Goal: Task Accomplishment & Management: Manage account settings

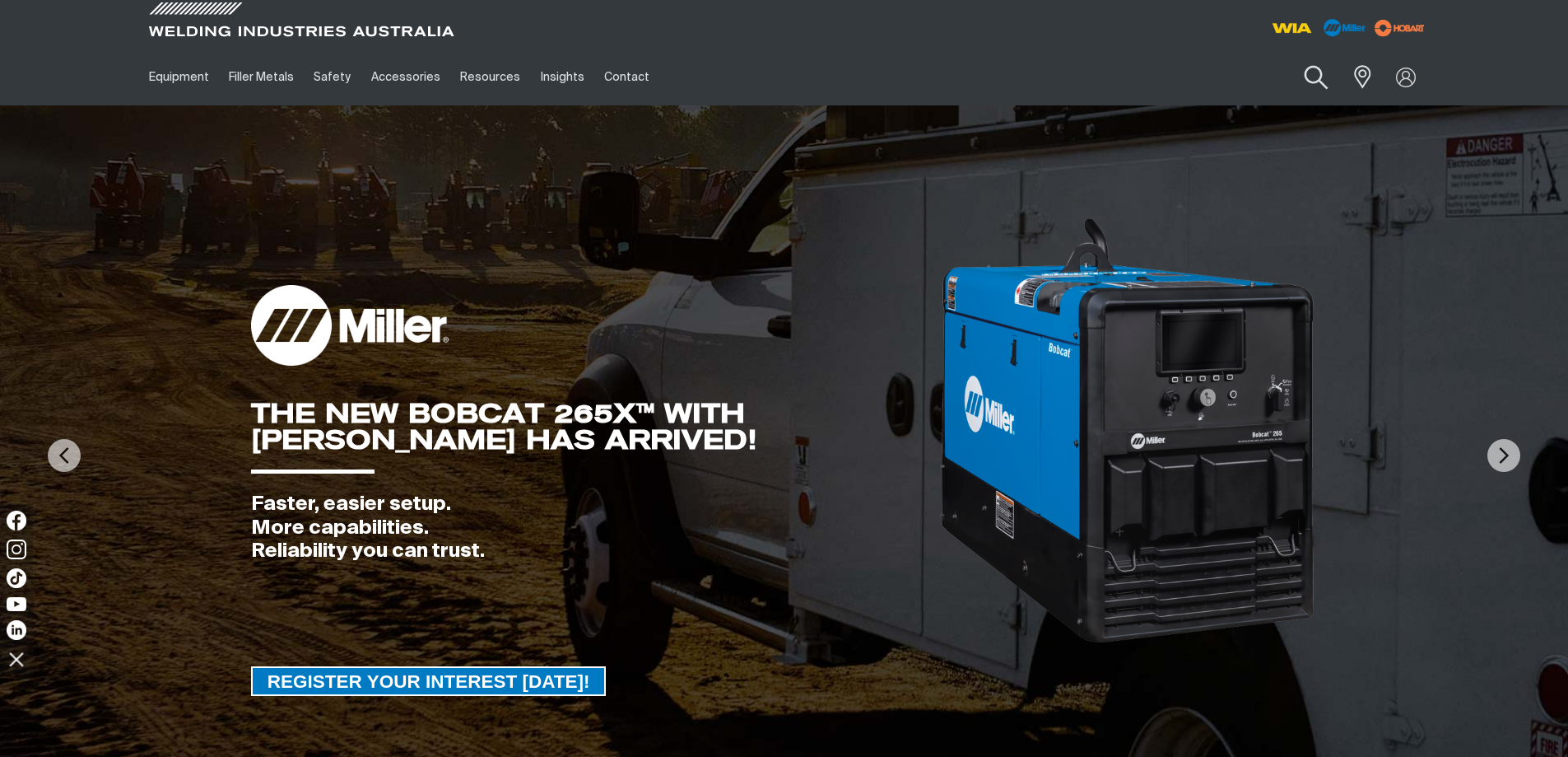
click at [1318, 75] on button "Search products" at bounding box center [1316, 78] width 67 height 47
click at [1226, 77] on input "Search" at bounding box center [1216, 78] width 253 height 37
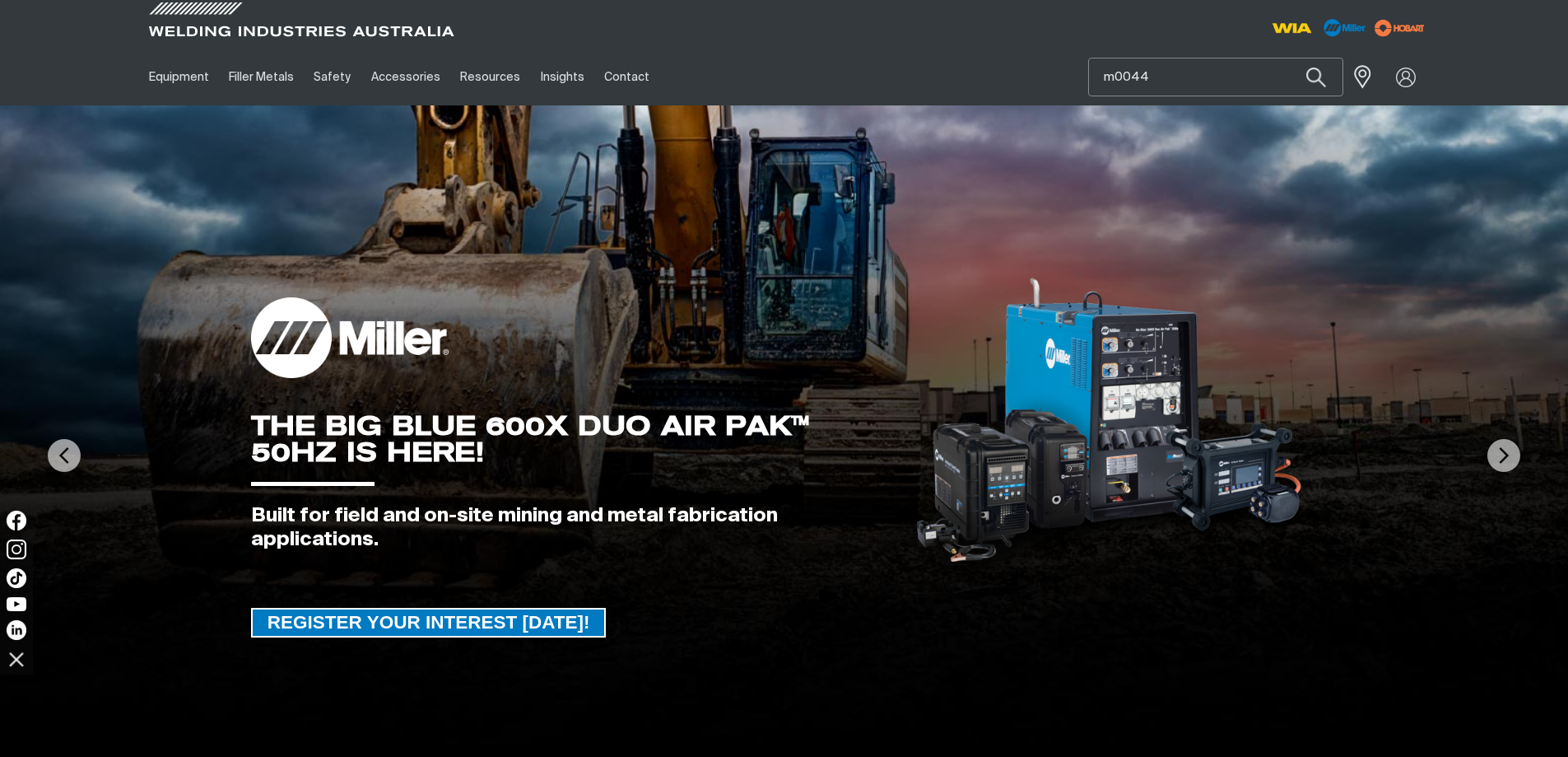
type input "m0044"
click at [1288, 58] on button "Search products" at bounding box center [1316, 77] width 56 height 38
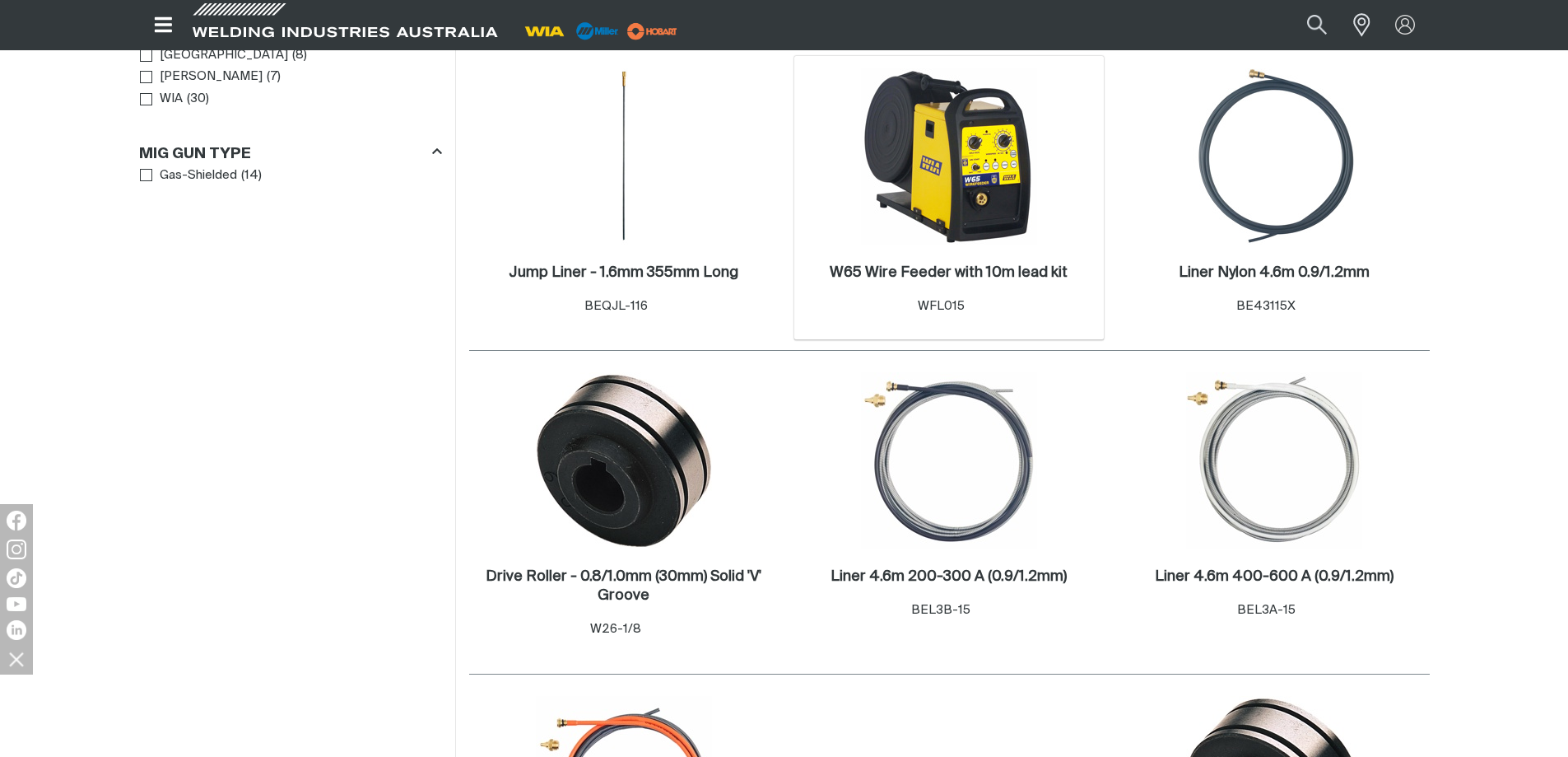
scroll to position [330, 0]
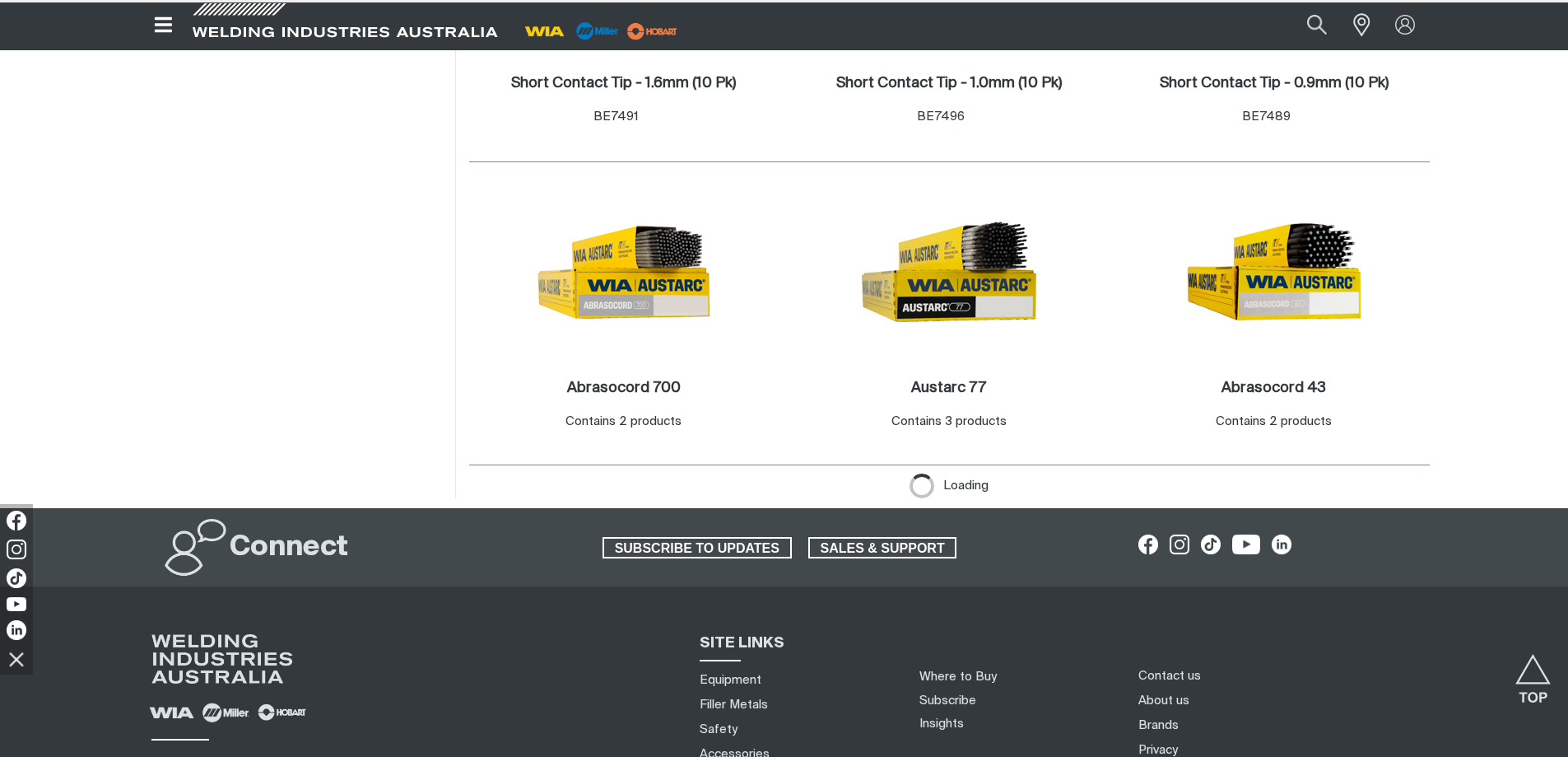
scroll to position [2929, 0]
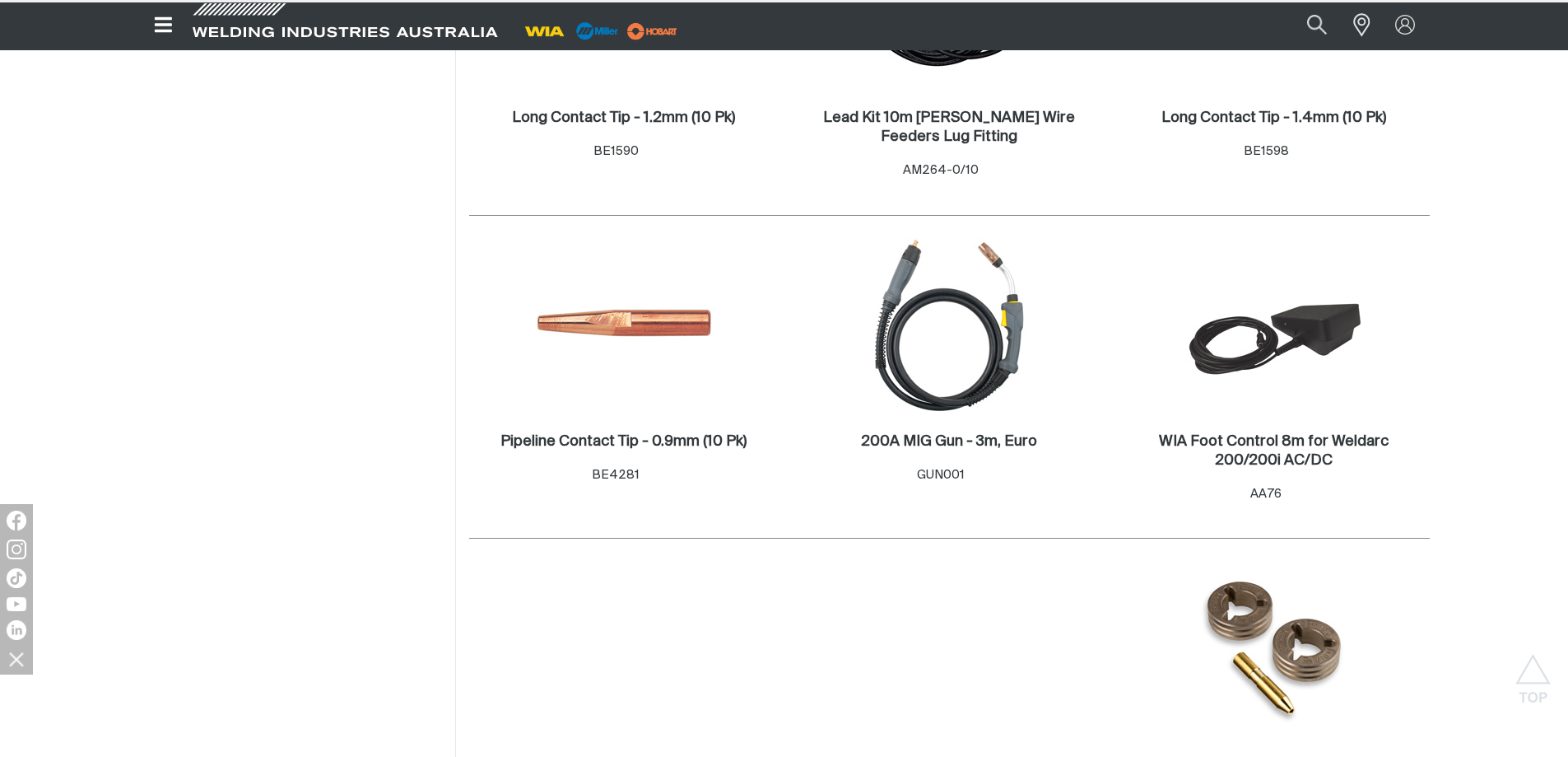
scroll to position [3917, 0]
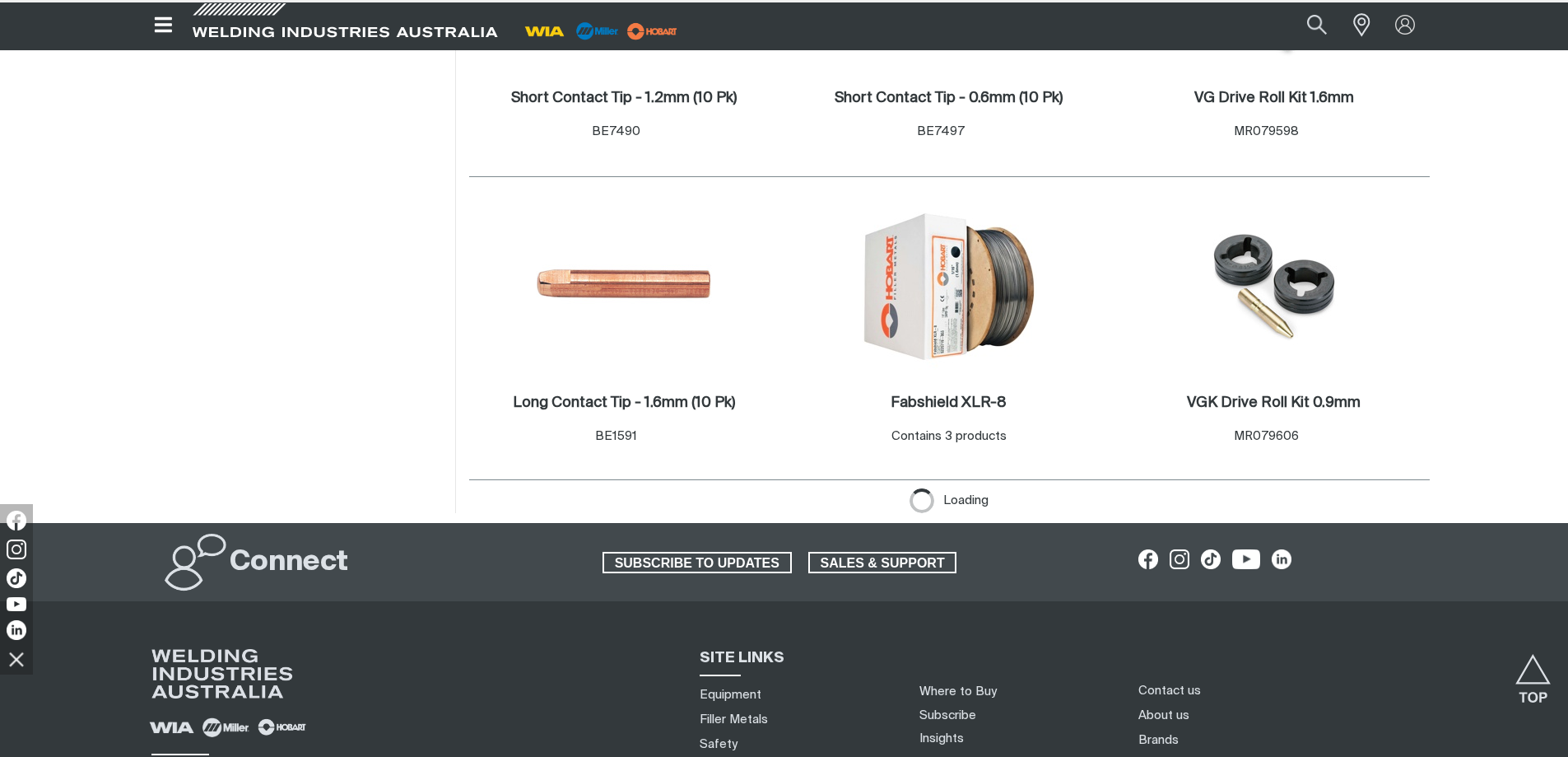
scroll to position [4659, 0]
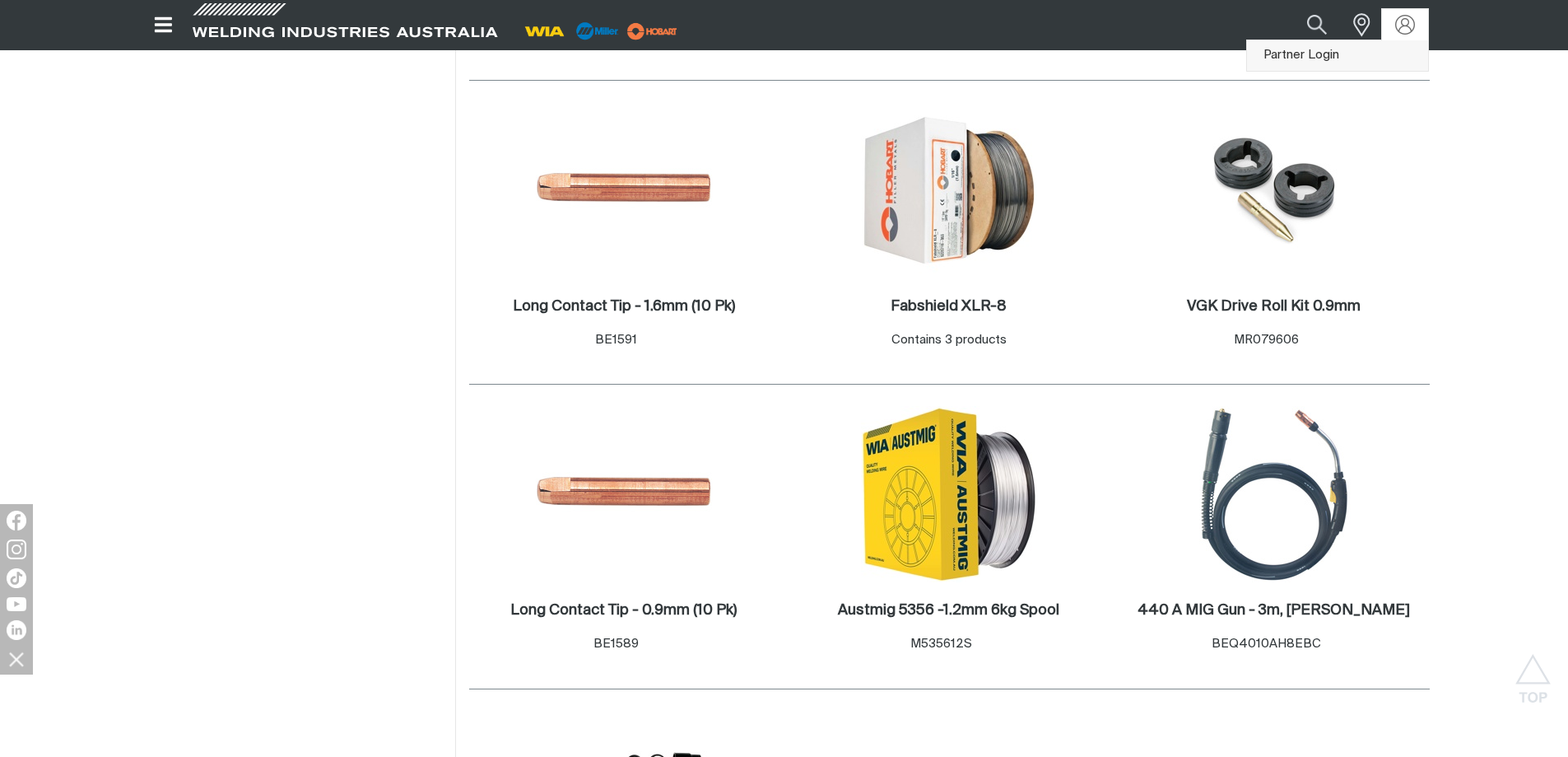
click at [1332, 56] on link "Partner Login" at bounding box center [1337, 55] width 182 height 30
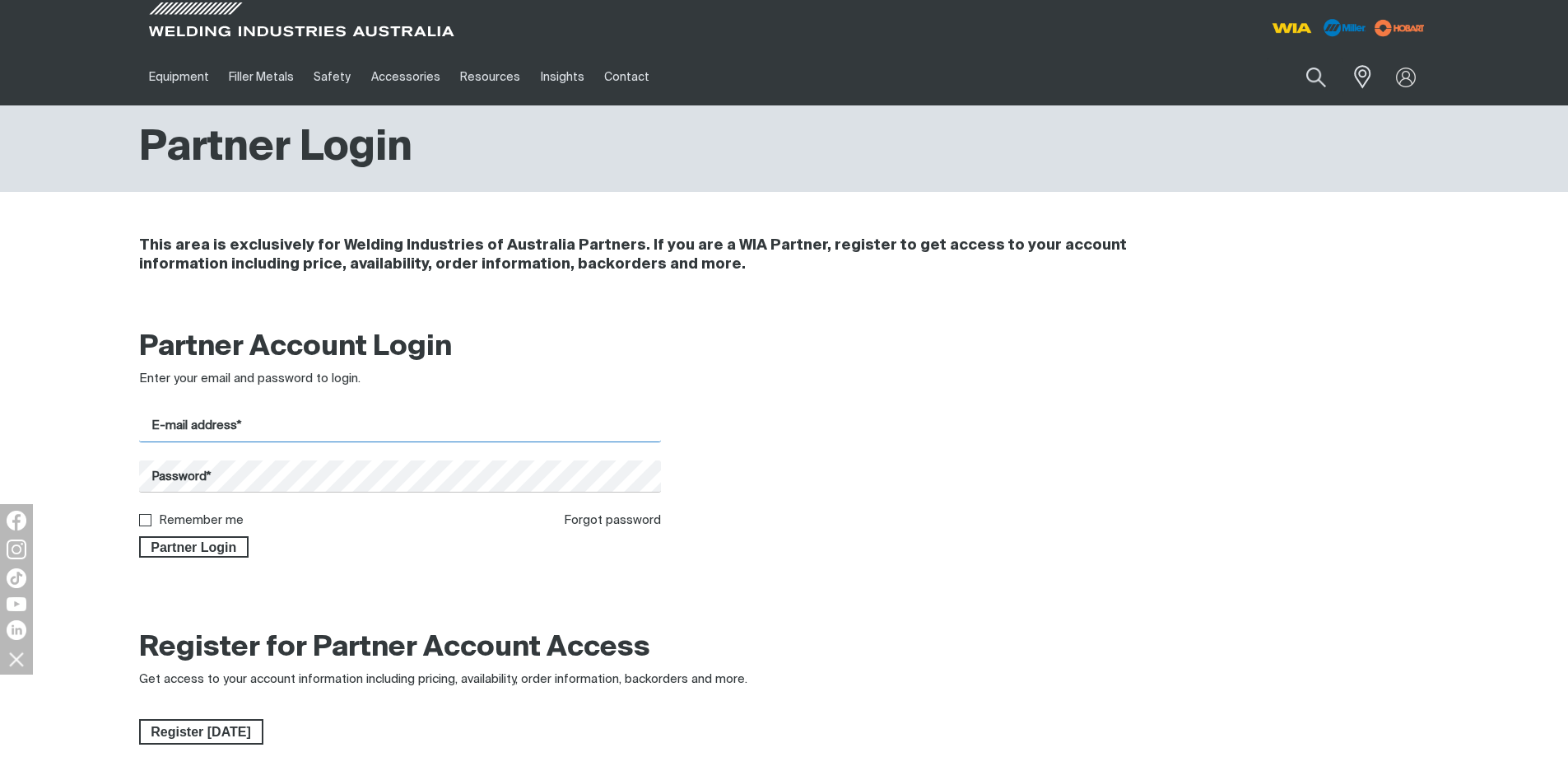
click at [260, 421] on input "E-mail address*" at bounding box center [400, 426] width 523 height 32
type input "[PERSON_NAME][EMAIL_ADDRESS][DOMAIN_NAME]"
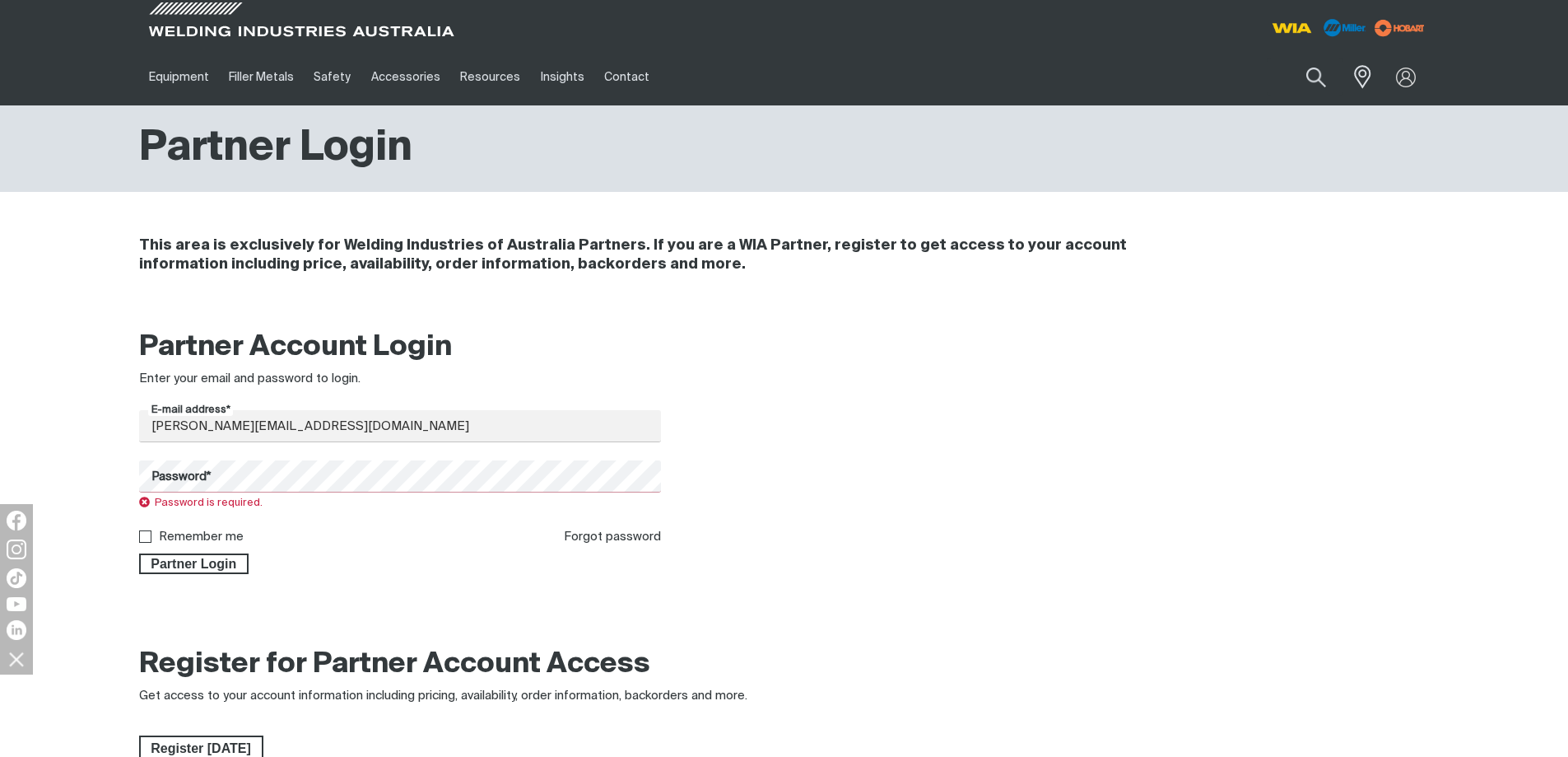
click at [1111, 329] on div "Partner Account Login Enter your email and password to login. E-mail address* […" at bounding box center [784, 458] width 1317 height 277
